Goal: Transaction & Acquisition: Purchase product/service

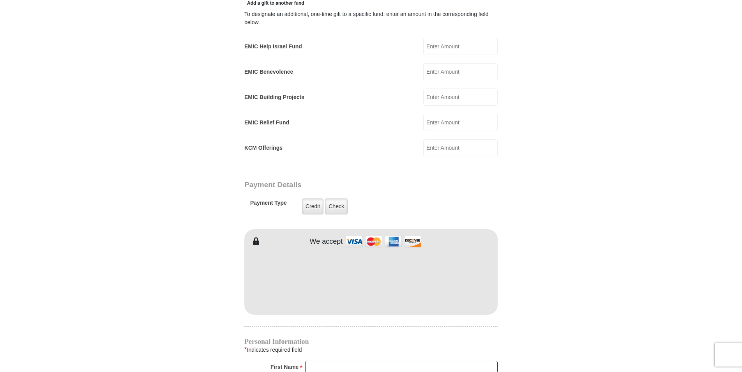
scroll to position [494, 0]
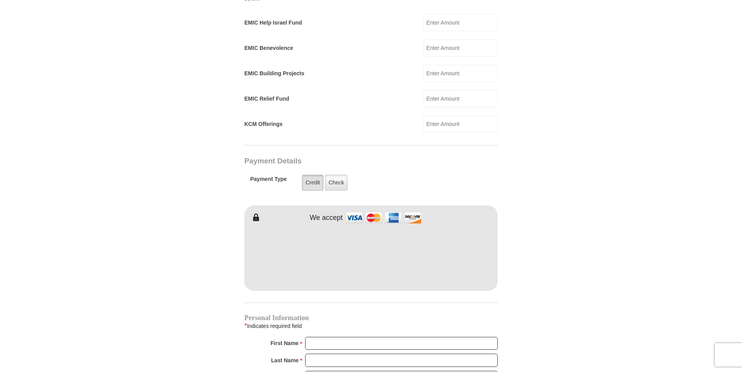
click at [313, 175] on label "Credit" at bounding box center [312, 183] width 21 height 16
click at [0, 0] on input "Credit" at bounding box center [0, 0] width 0 height 0
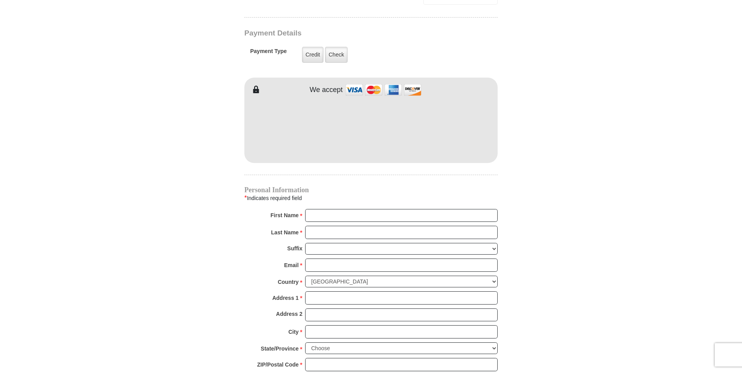
scroll to position [624, 0]
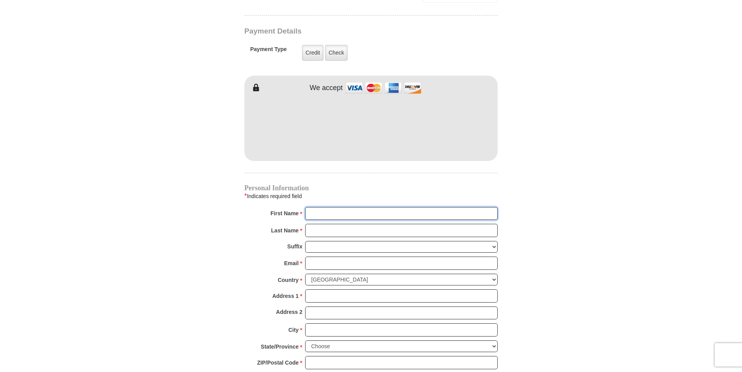
click at [338, 208] on input "First Name *" at bounding box center [401, 213] width 193 height 13
type input "[PERSON_NAME]"
type input "[EMAIL_ADDRESS][DOMAIN_NAME]"
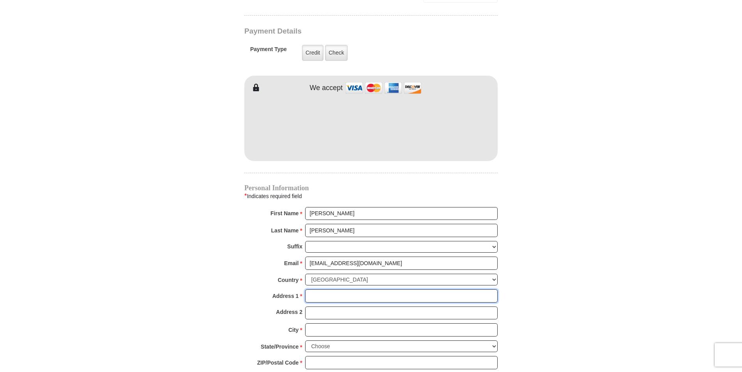
type input "[STREET_ADDRESS][PERSON_NAME]"
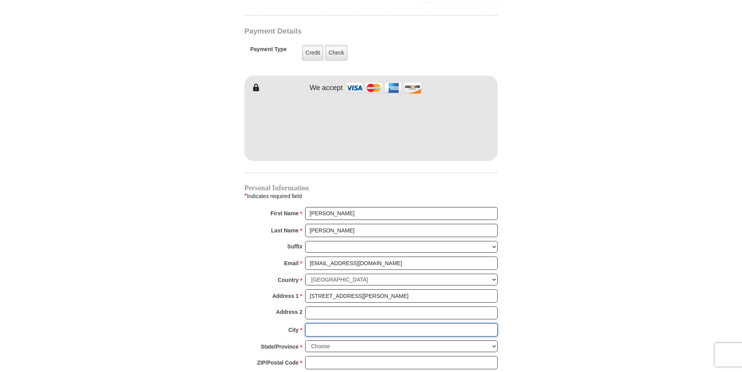
type input "Arcadia"
select select "FL"
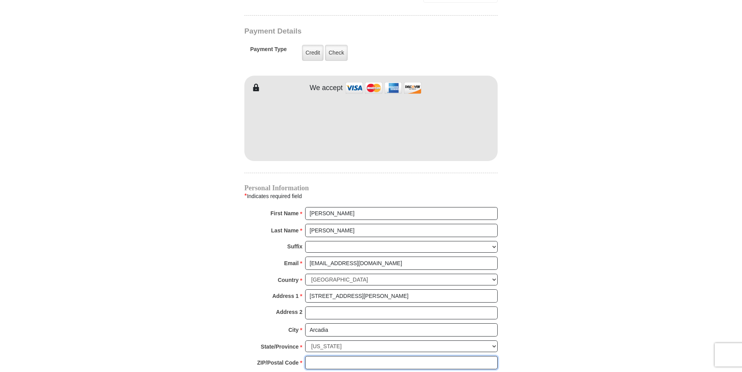
type input "34266"
type input "9412865397"
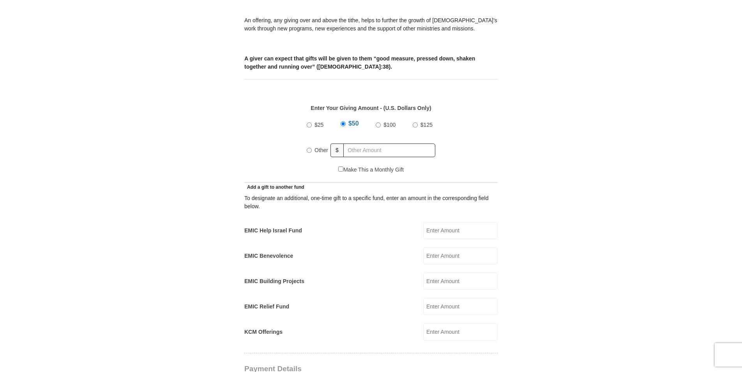
scroll to position [286, 0]
click at [380, 123] on input "$100" at bounding box center [378, 125] width 5 height 5
radio input "true"
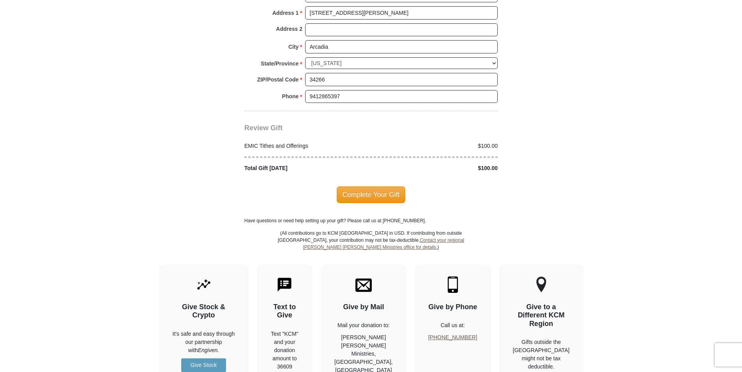
scroll to position [909, 0]
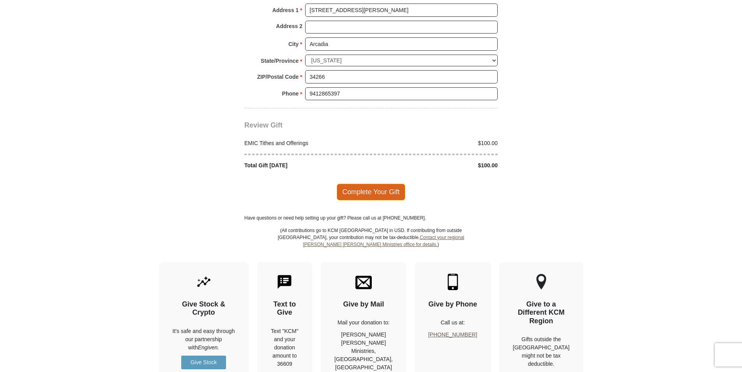
click at [359, 184] on span "Complete Your Gift" at bounding box center [371, 192] width 69 height 16
